Goal: Find specific page/section: Find specific page/section

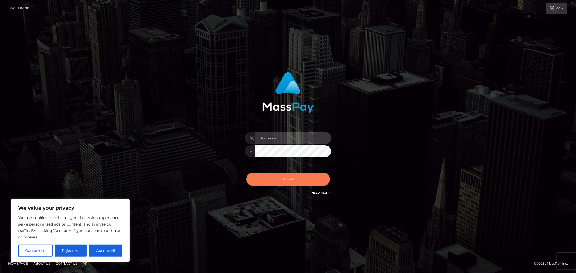
type input "MJSamelo"
click at [273, 179] on button "Sign in" at bounding box center [288, 179] width 84 height 13
type input "MJSamelo"
drag, startPoint x: 274, startPoint y: 178, endPoint x: 291, endPoint y: 177, distance: 16.2
click at [274, 178] on button "Sign in" at bounding box center [288, 179] width 84 height 13
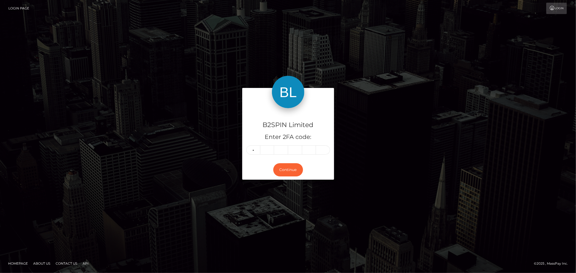
type input "8"
type input "0"
type input "5"
type input "9"
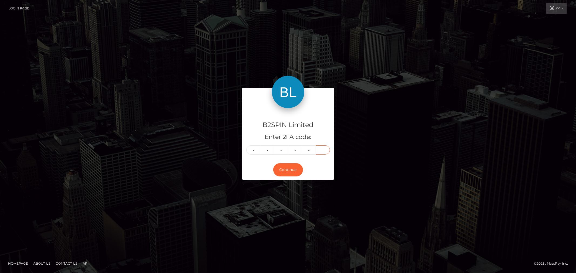
type input "4"
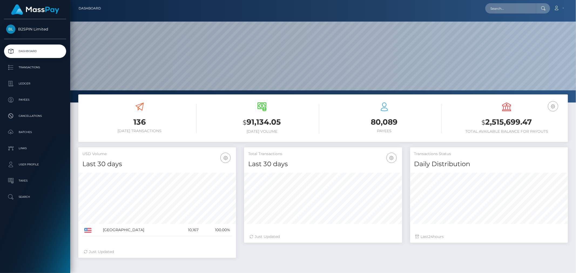
scroll to position [96, 158]
click at [497, 9] on input "text" at bounding box center [510, 8] width 51 height 10
paste input "e48df00e-e7b2-4ac5-b8ee-1d71473b6158"
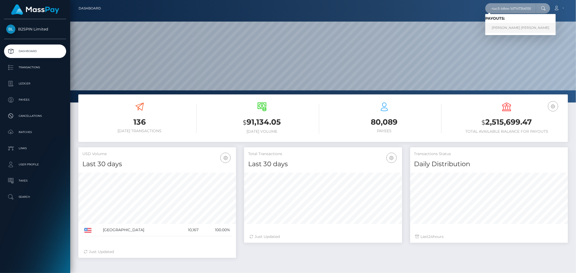
type input "e48df00e-e7b2-4ac5-b8ee-1d71473b6158"
click at [506, 25] on link "JOHN DAVID HENSLEY" at bounding box center [520, 28] width 70 height 10
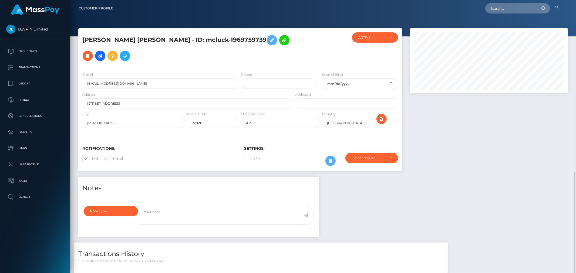
scroll to position [65, 158]
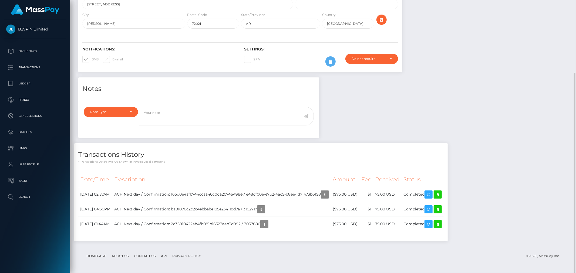
click at [500, 154] on div "Notes Note Type Compliance Clear Compliance General Note Type" at bounding box center [323, 161] width 498 height 169
click at [441, 195] on icon at bounding box center [437, 194] width 6 height 7
